Goal: Task Accomplishment & Management: Use online tool/utility

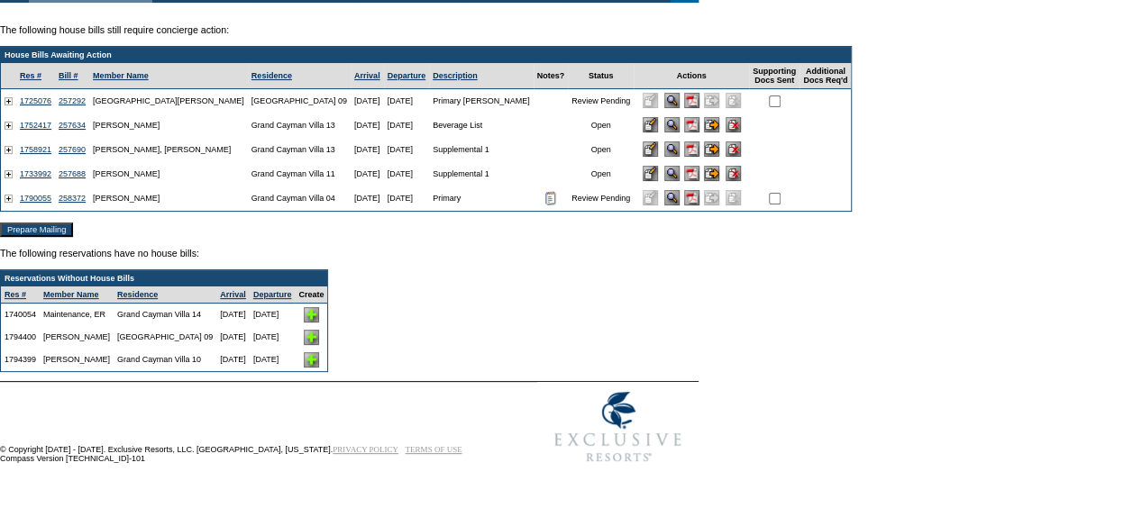
scroll to position [149, 0]
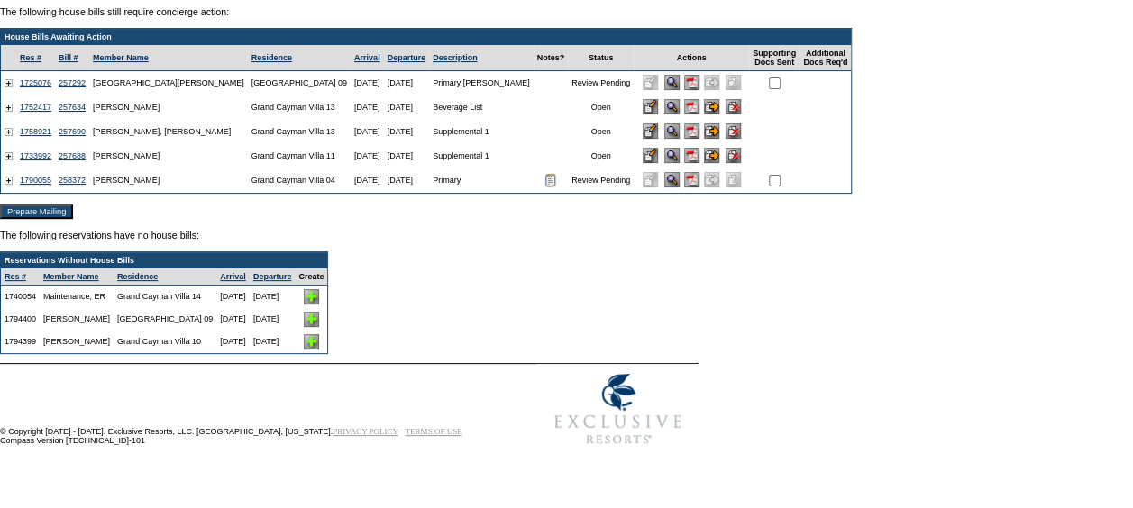
click at [319, 295] on img at bounding box center [311, 296] width 15 height 15
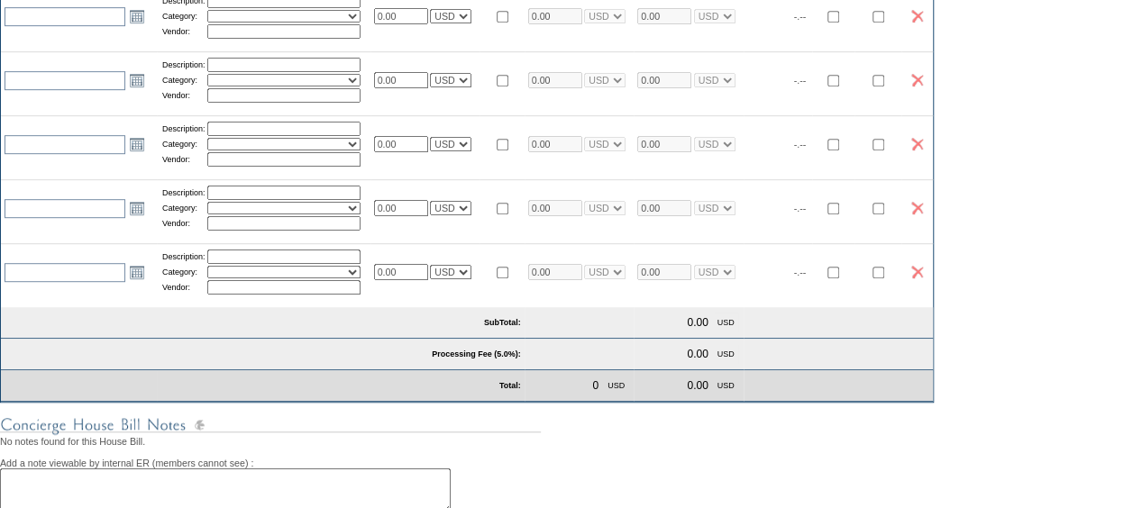
scroll to position [771, 0]
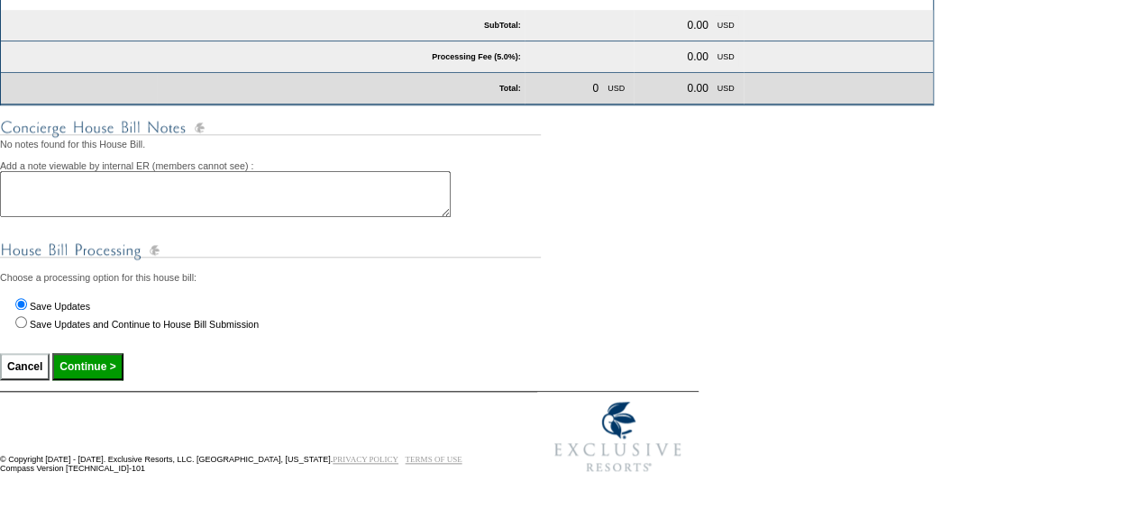
click at [18, 321] on input "Save Updates and Continue to House Bill Submission" at bounding box center [21, 322] width 12 height 12
radio input "true"
click at [99, 365] on input "Continue >" at bounding box center [87, 366] width 70 height 27
type input "Processing..."
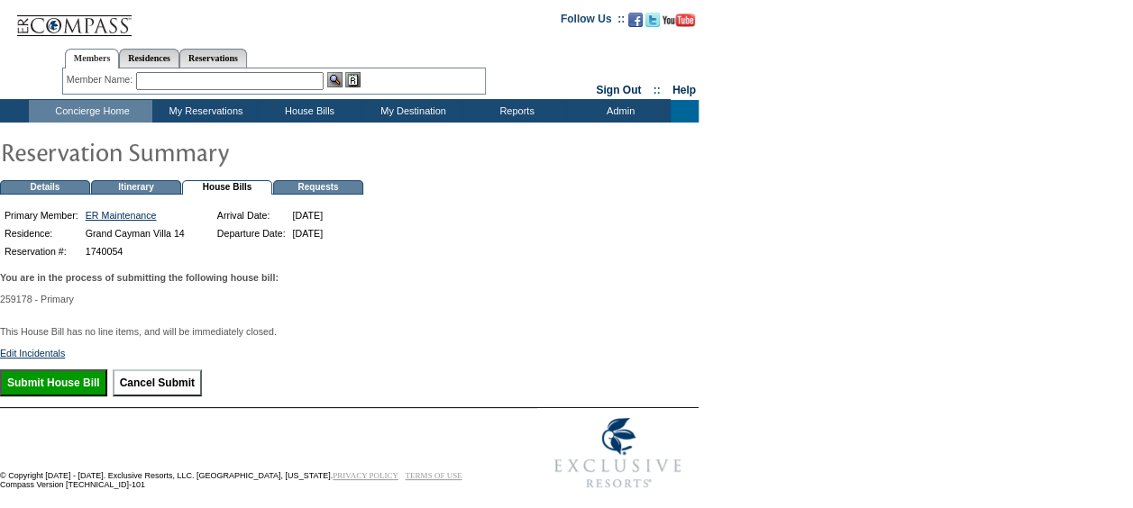
click at [56, 391] on input "Submit House Bill" at bounding box center [53, 383] width 107 height 27
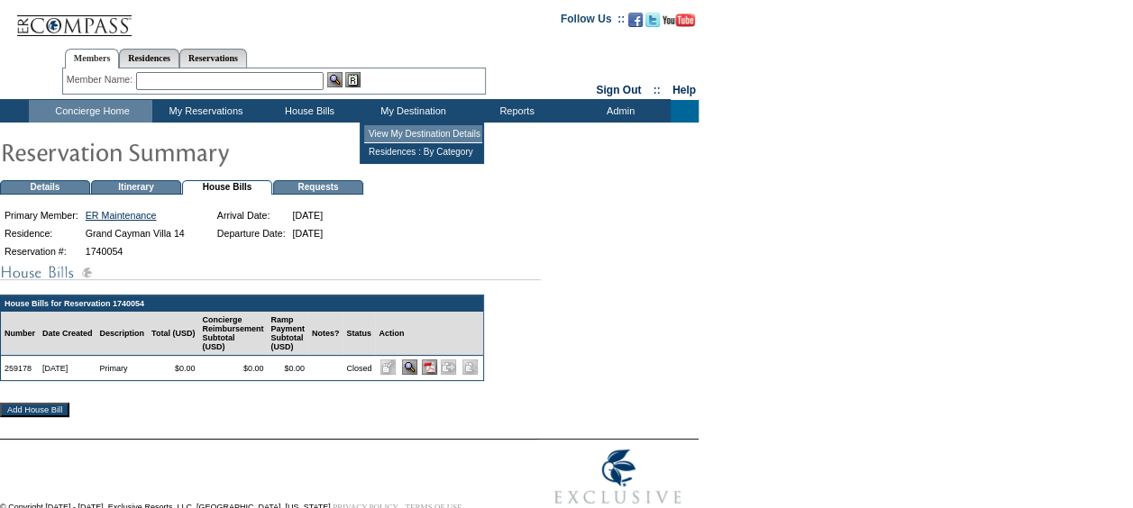
click at [412, 133] on td "View My Destination Details" at bounding box center [423, 134] width 118 height 18
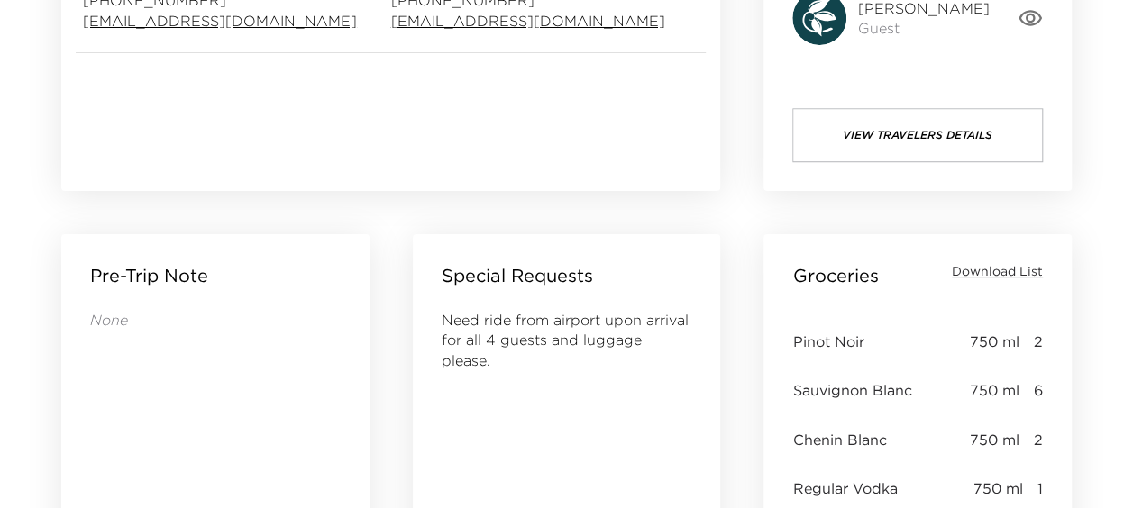
scroll to position [745, 0]
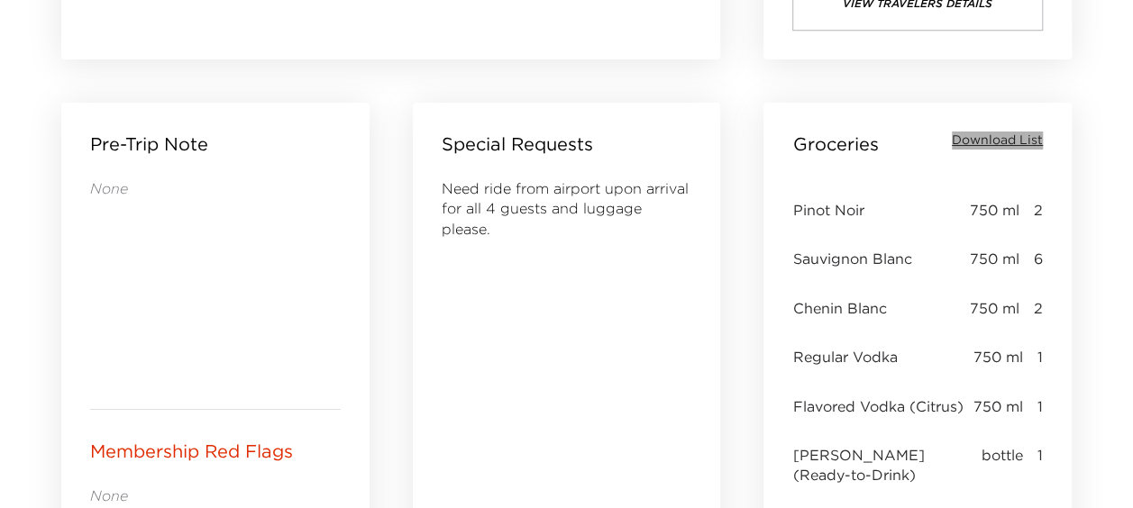
click at [1000, 142] on span "Download List" at bounding box center [997, 141] width 91 height 18
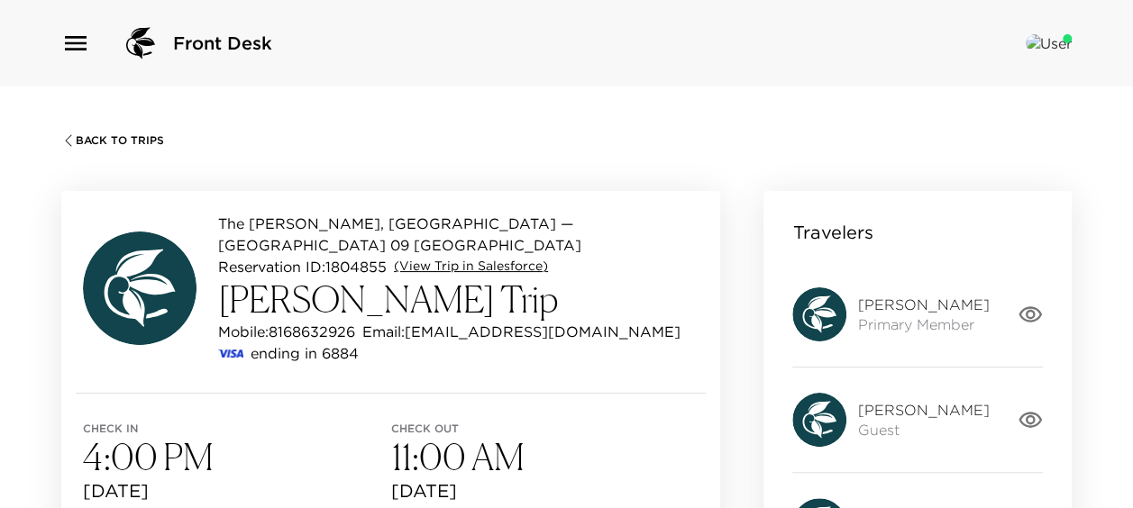
click at [469, 264] on link "(View Trip in Salesforce)" at bounding box center [471, 267] width 154 height 18
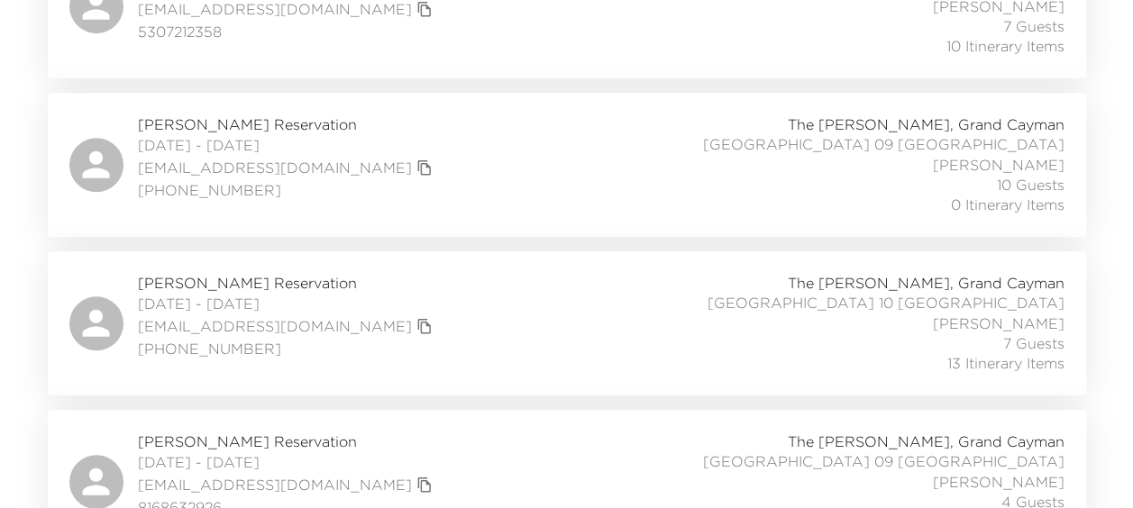
scroll to position [489, 0]
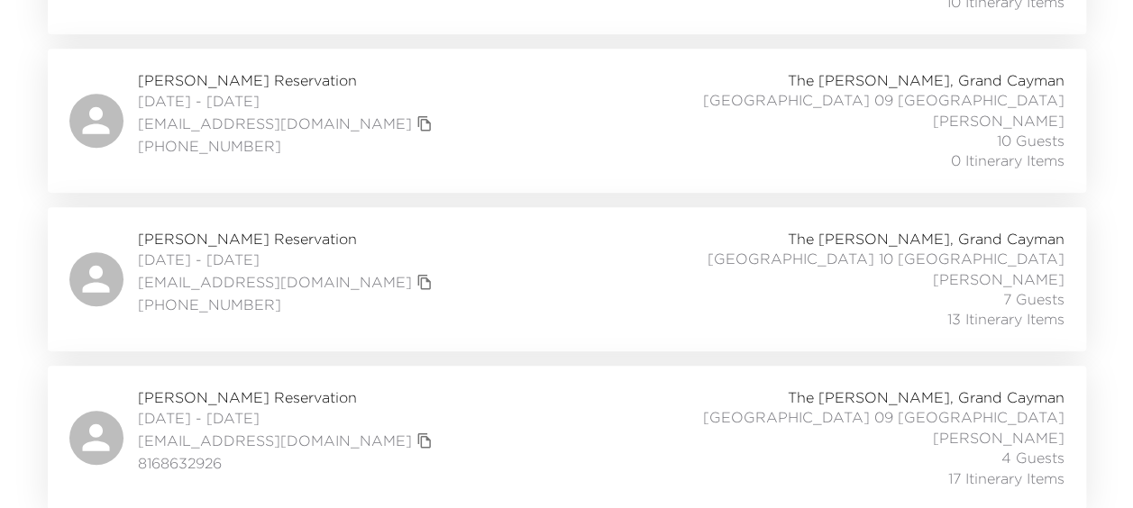
click at [198, 397] on span "[PERSON_NAME] Reservation" at bounding box center [287, 398] width 299 height 20
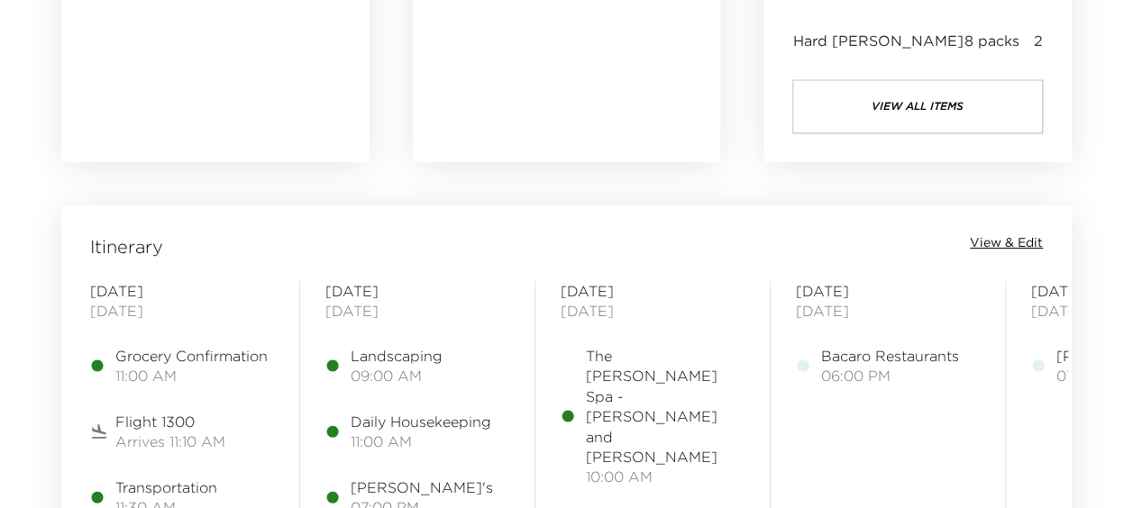
scroll to position [1322, 0]
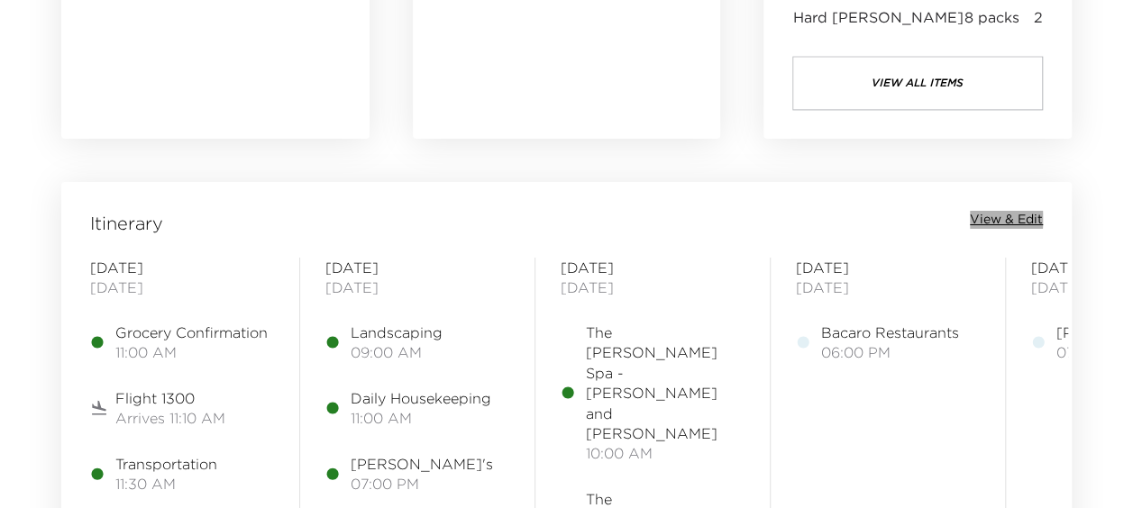
click at [995, 218] on span "View & Edit" at bounding box center [1006, 220] width 73 height 18
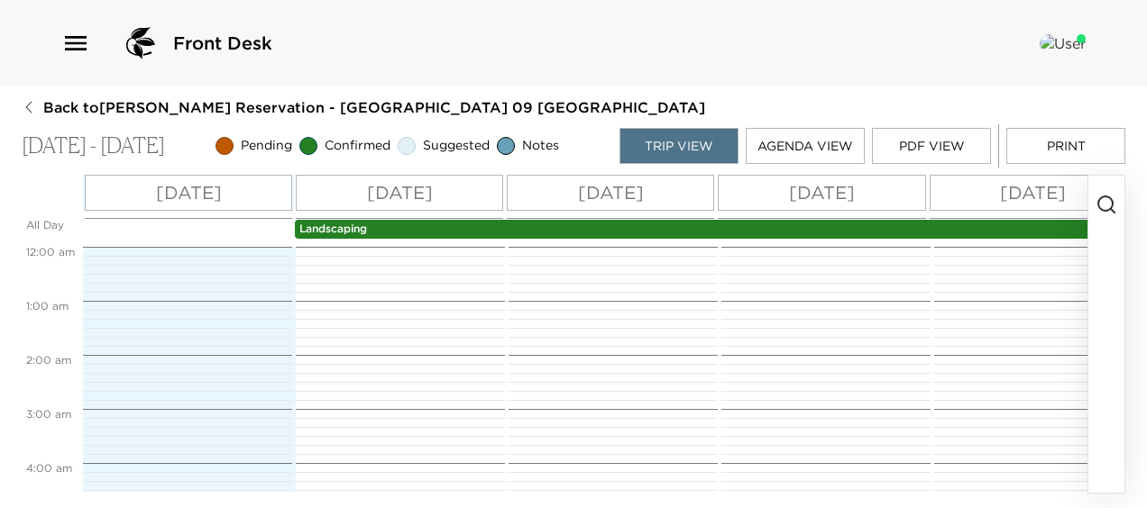
scroll to position [487, 0]
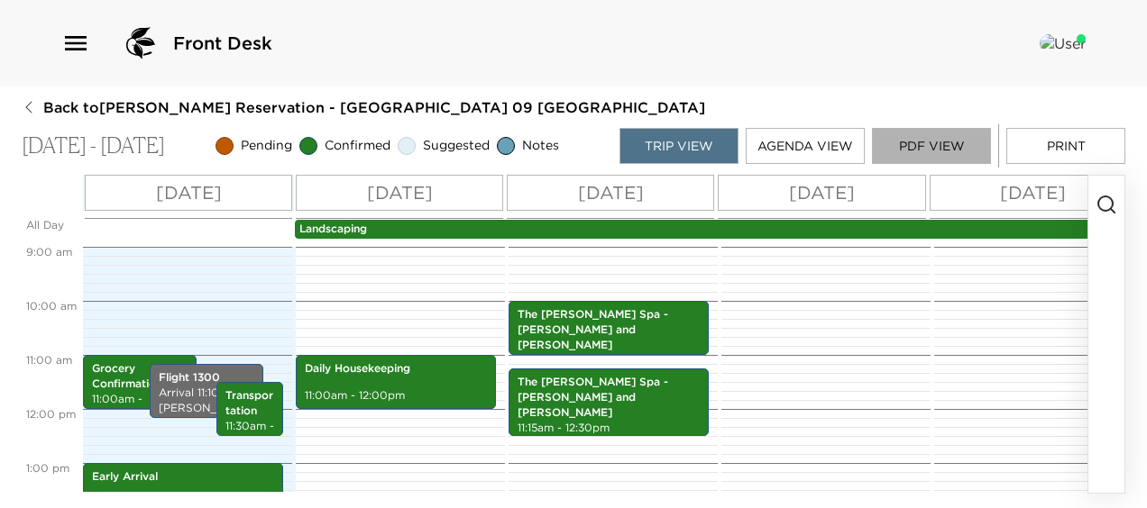
click at [947, 142] on button "PDF View" at bounding box center [931, 146] width 119 height 36
